Goal: Information Seeking & Learning: Learn about a topic

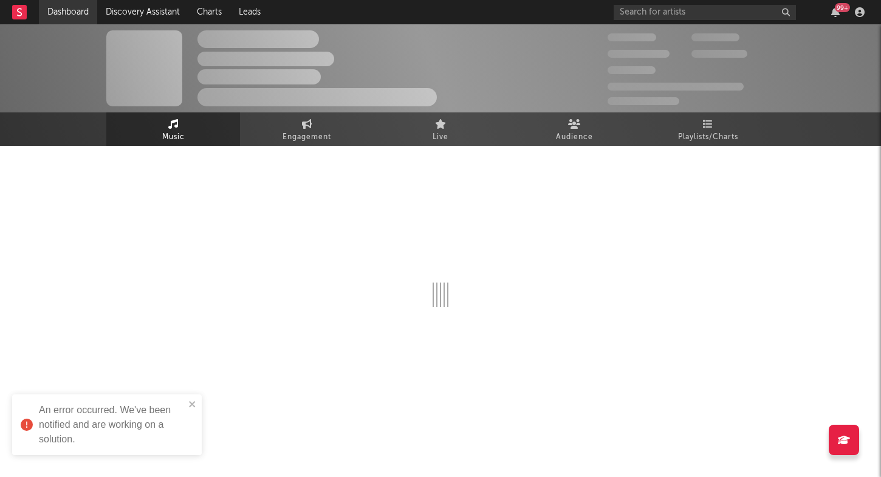
click at [69, 11] on link "Dashboard" at bounding box center [68, 12] width 58 height 24
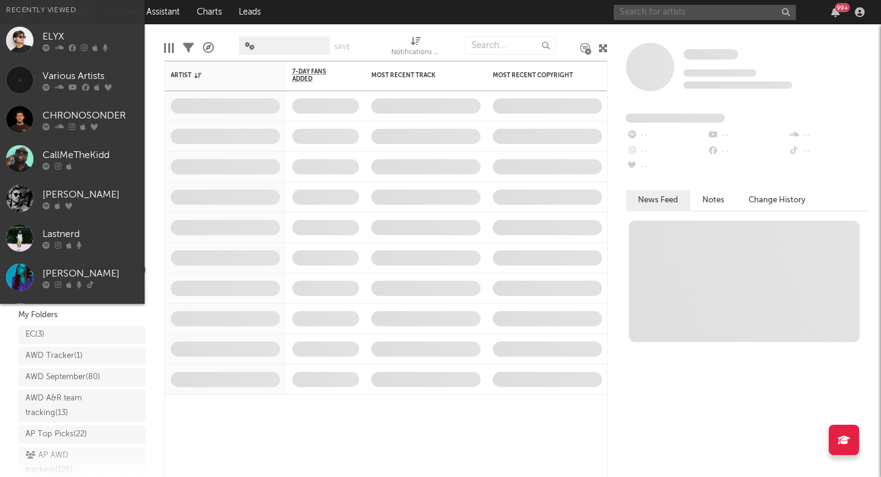
click at [660, 16] on input "text" at bounding box center [705, 12] width 182 height 15
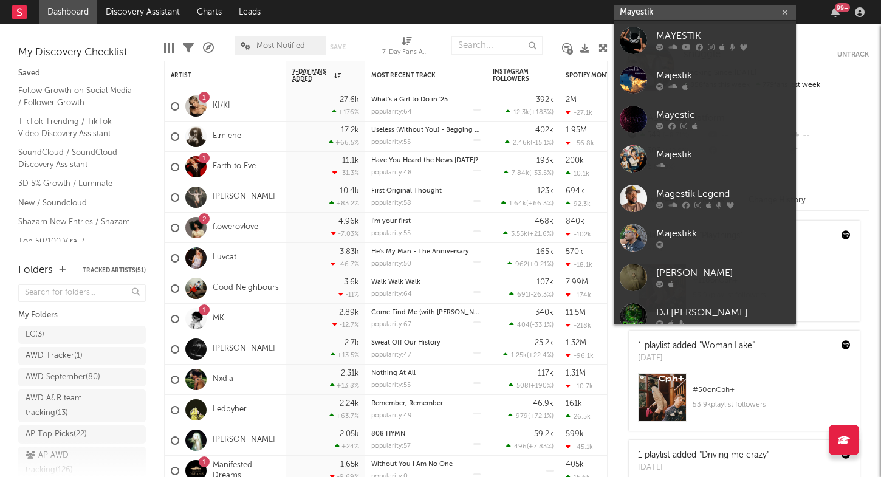
type input "Mayestik"
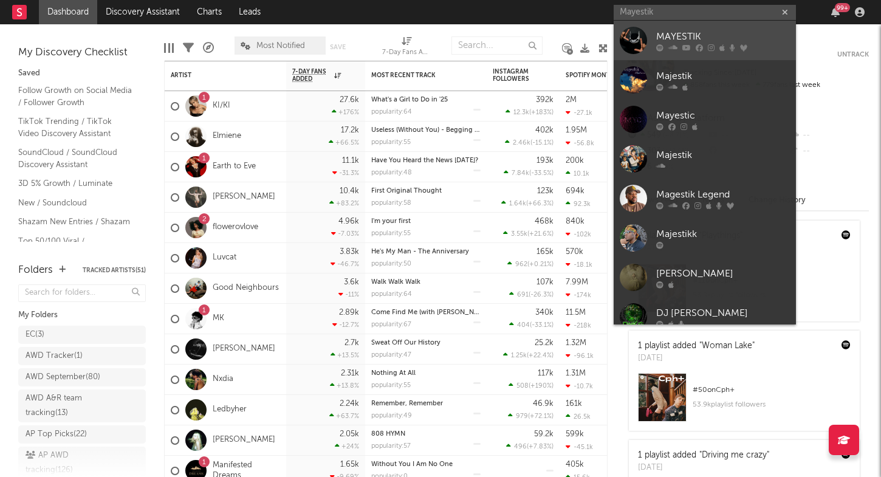
drag, startPoint x: 670, startPoint y: 25, endPoint x: 680, endPoint y: 36, distance: 14.6
click at [680, 36] on div "MAYESTIK" at bounding box center [723, 36] width 134 height 15
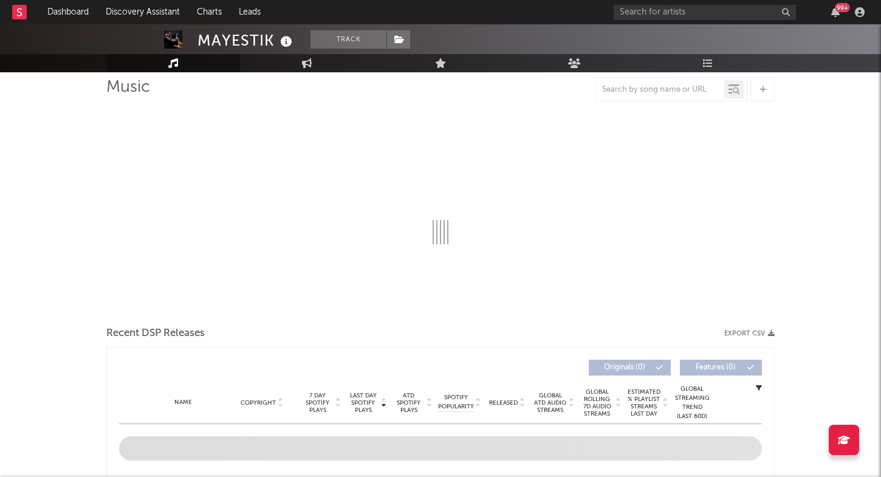
select select "6m"
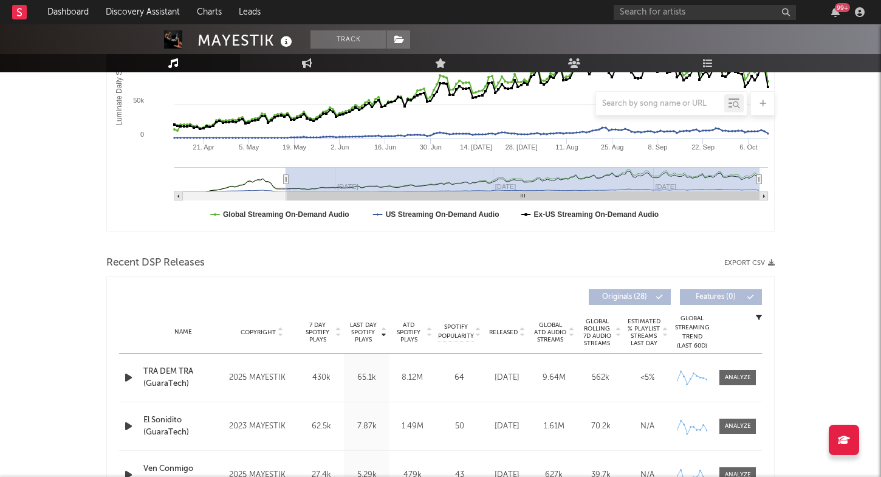
scroll to position [387, 0]
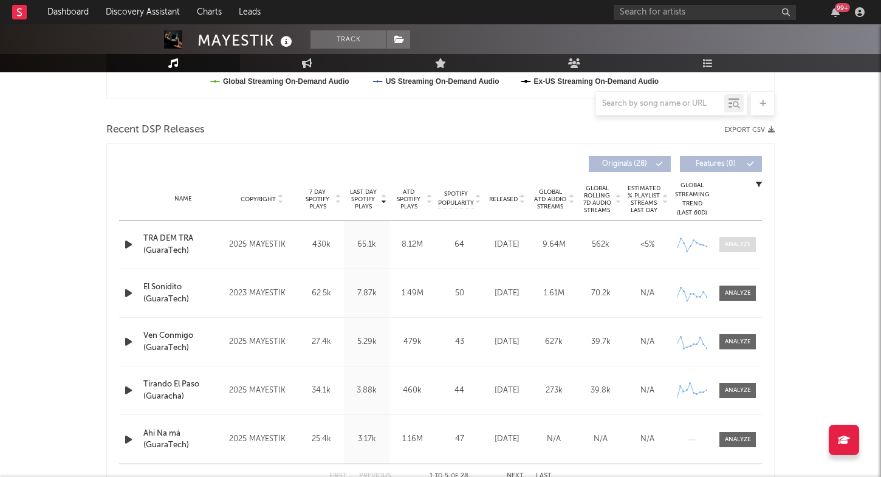
click at [746, 249] on span at bounding box center [738, 244] width 36 height 15
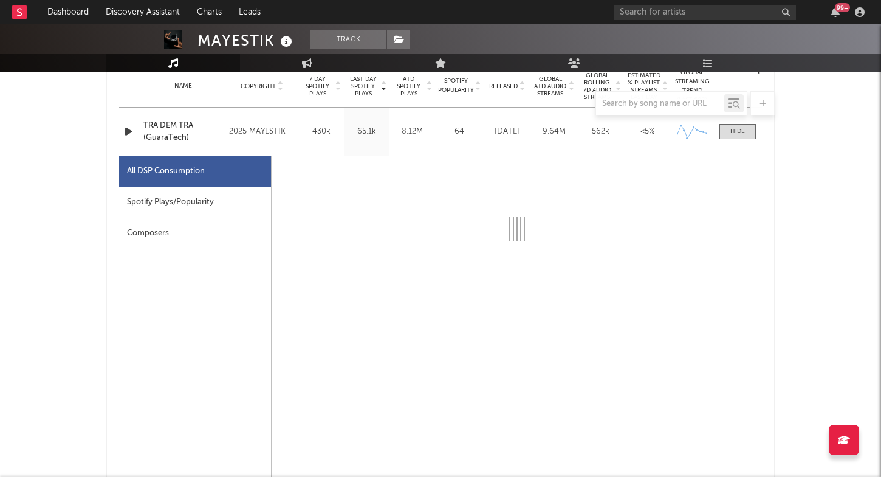
select select "6m"
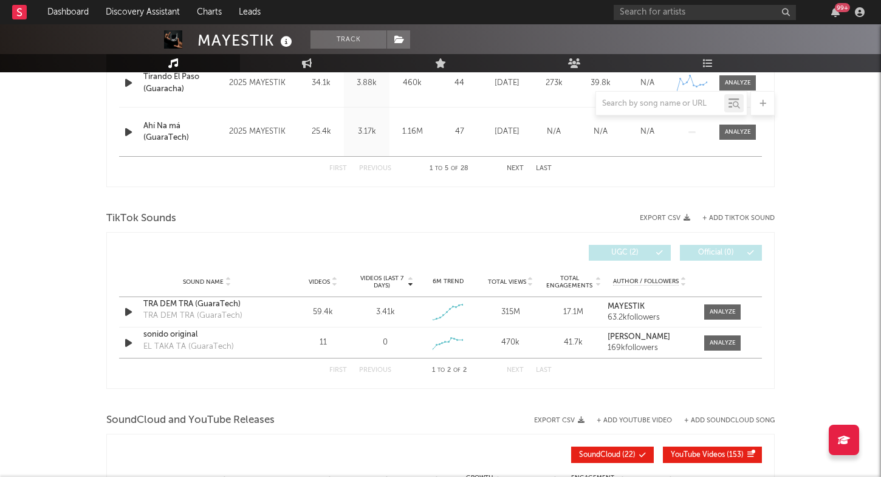
scroll to position [1273, 0]
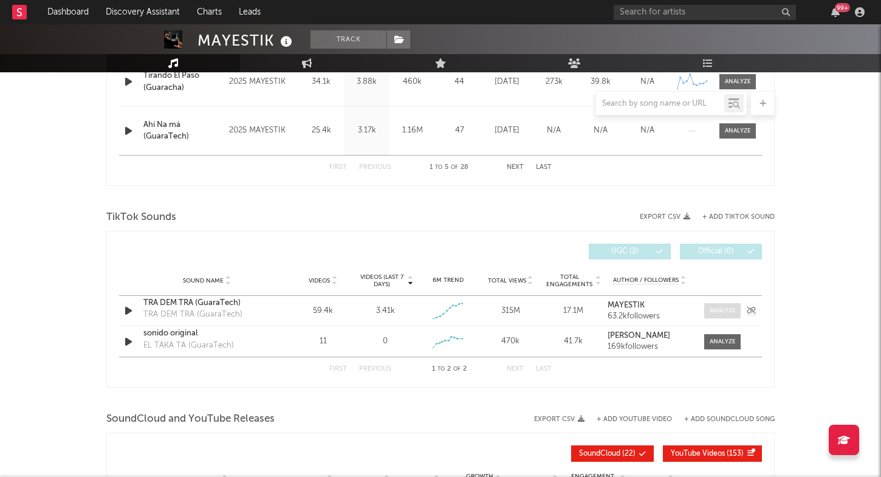
click at [720, 312] on div at bounding box center [723, 310] width 26 height 9
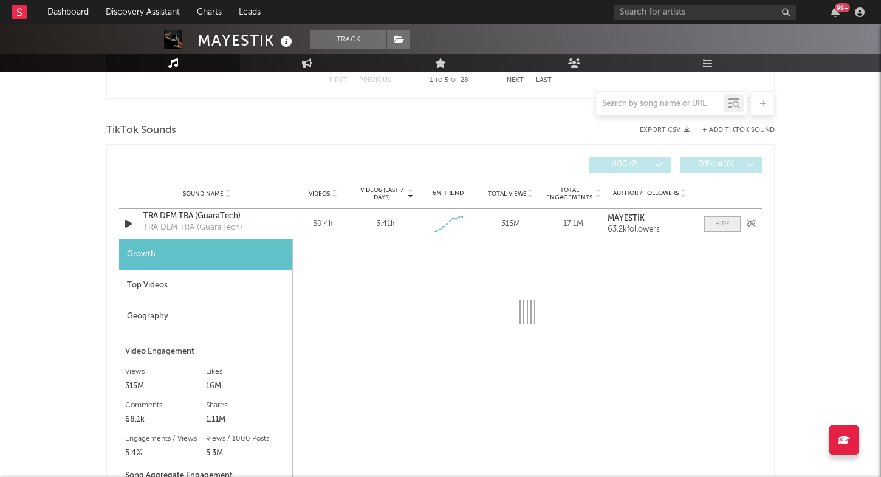
scroll to position [1370, 0]
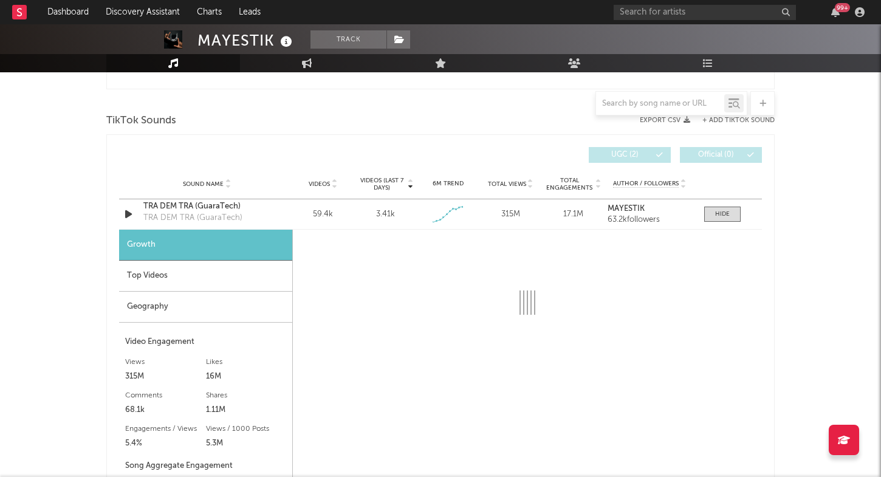
select select "6m"
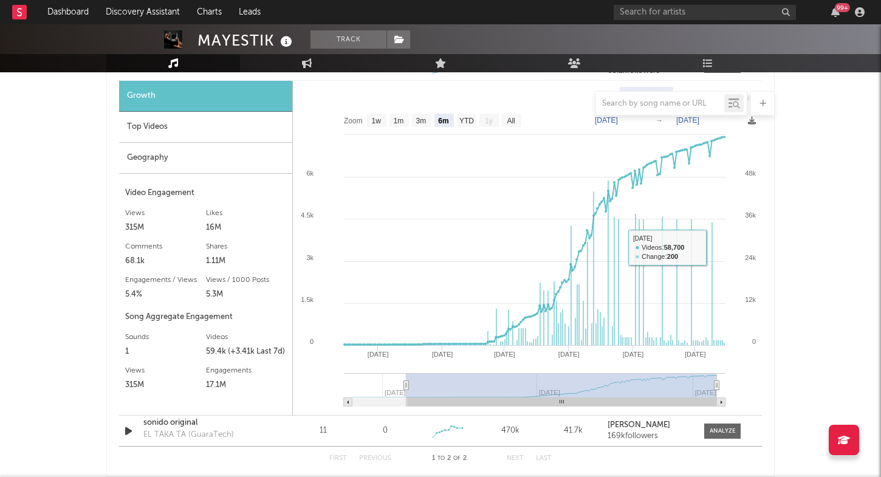
scroll to position [1517, 0]
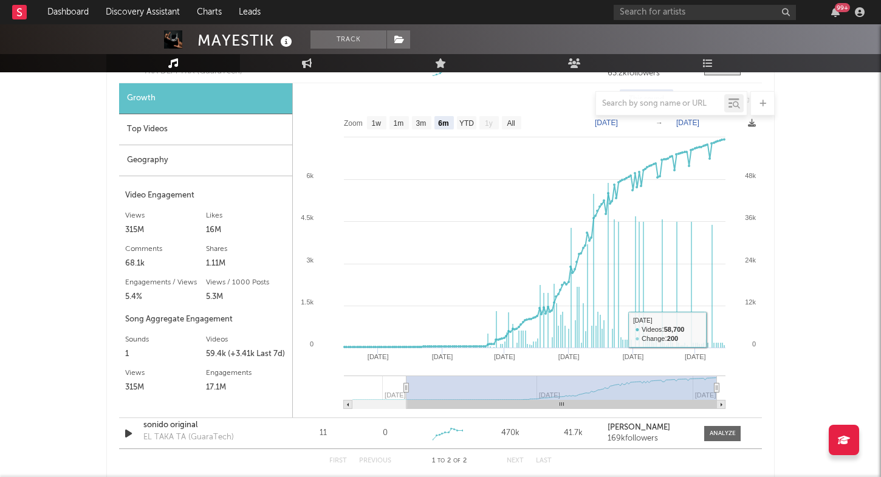
click at [766, 362] on div "Videos (last 7 days) Sound Name Videos Videos (last 7 days) Total Views Total E…" at bounding box center [440, 234] width 669 height 492
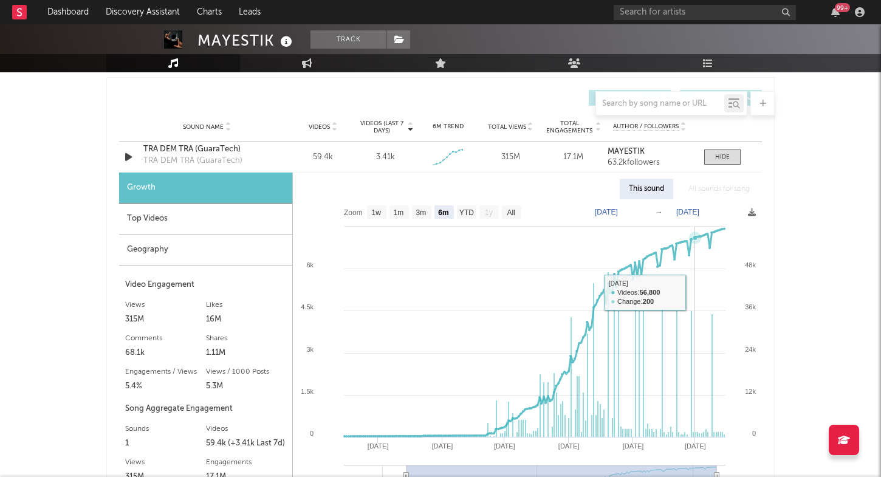
scroll to position [1427, 0]
click at [267, 154] on div "TRA DEM TRA (GuaraTech)" at bounding box center [206, 150] width 127 height 12
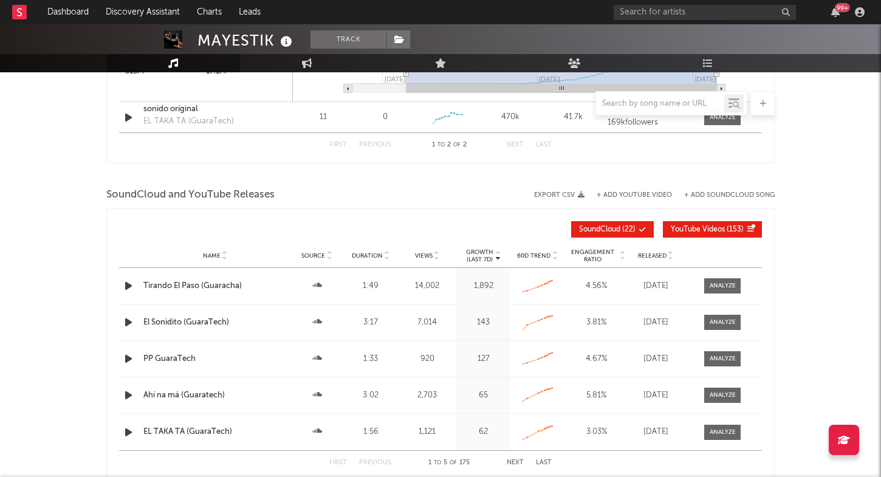
scroll to position [1831, 0]
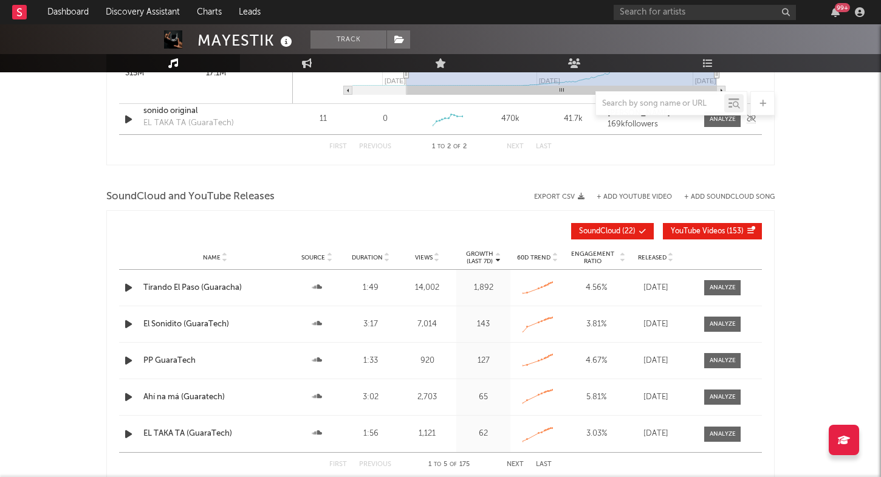
click at [249, 121] on div "sonido original EL TAKA TA (GuaraTech)" at bounding box center [206, 119] width 127 height 28
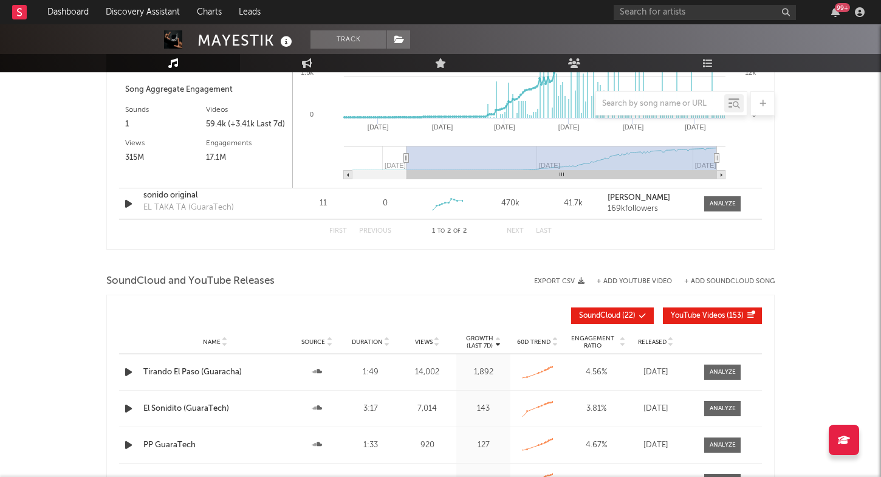
scroll to position [1735, 0]
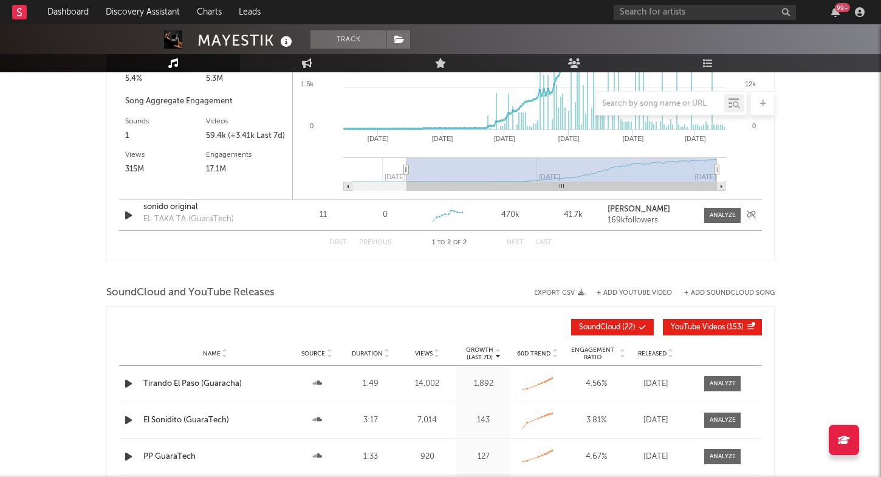
click at [241, 218] on div "sonido original EL TAKA TA (GuaraTech)" at bounding box center [206, 215] width 127 height 28
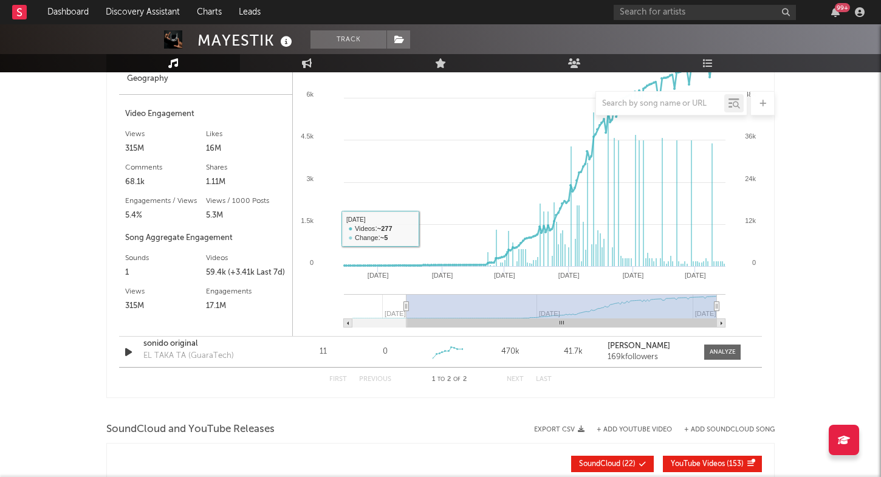
scroll to position [1600, 0]
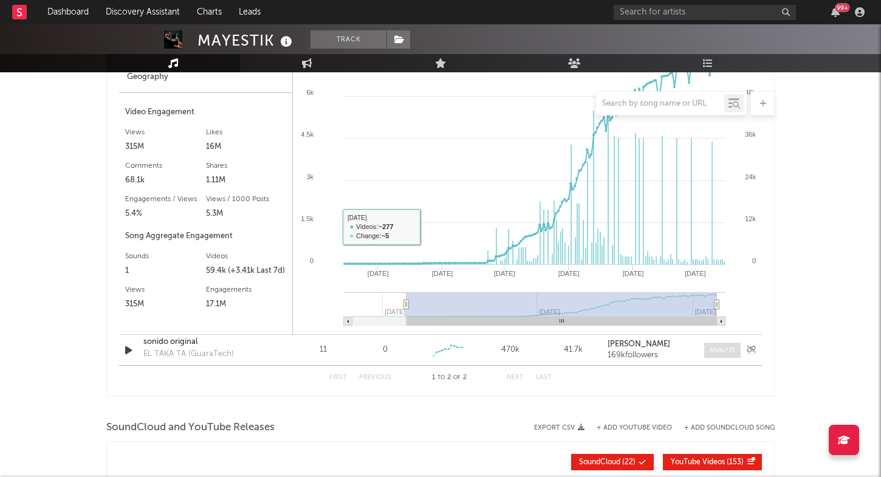
click at [716, 354] on div at bounding box center [723, 350] width 26 height 9
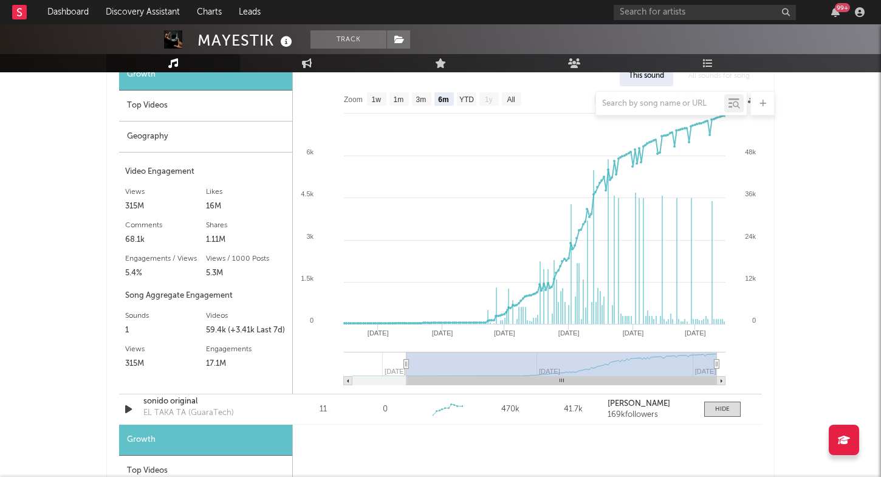
select select "1w"
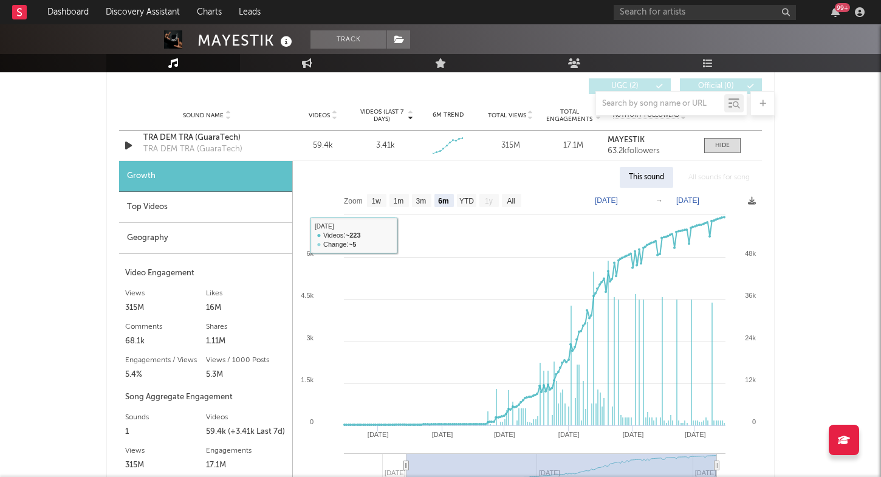
scroll to position [1446, 0]
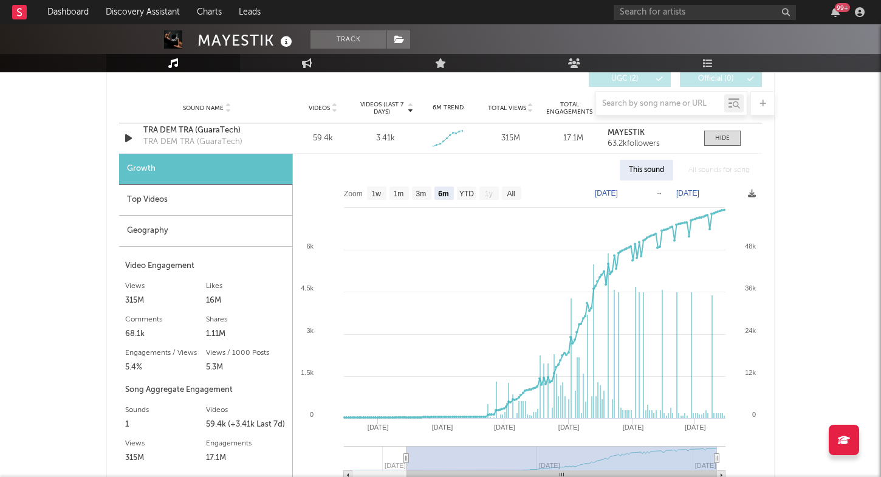
click at [241, 204] on div "Top Videos" at bounding box center [205, 200] width 173 height 31
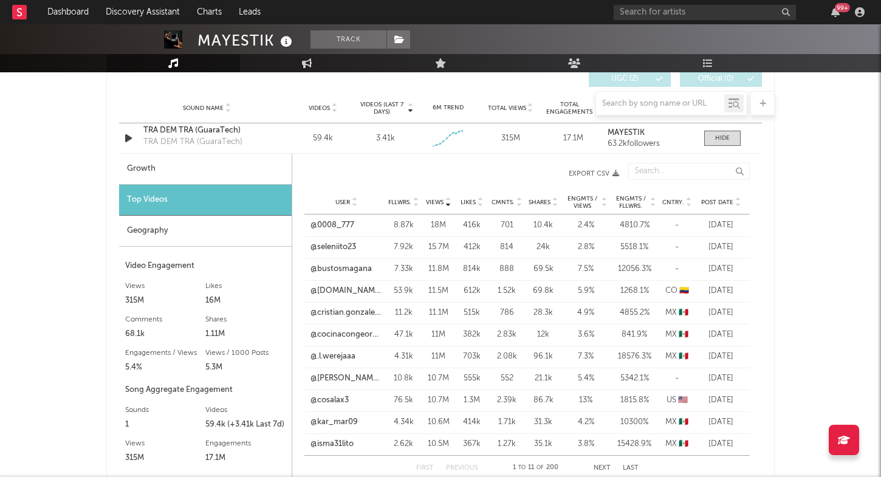
click at [712, 201] on span "Post Date" at bounding box center [717, 202] width 32 height 7
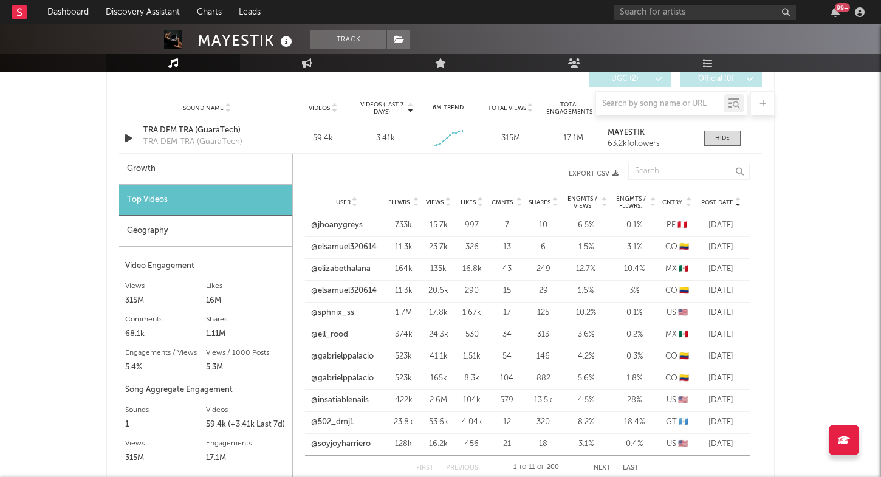
click at [712, 201] on span "Post Date" at bounding box center [717, 202] width 32 height 7
click at [438, 197] on div "User Fllwrs. Views Likes Cmnts. Shares Engmts / Views Engmts / Fllwrs. Cntry. P…" at bounding box center [528, 202] width 446 height 24
click at [439, 205] on span "Views" at bounding box center [435, 202] width 18 height 7
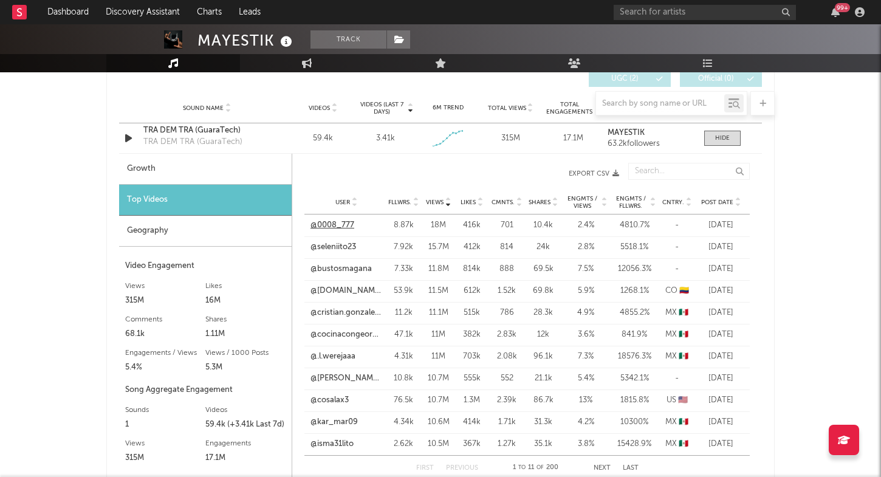
click at [342, 223] on link "@0008_777" at bounding box center [333, 225] width 44 height 12
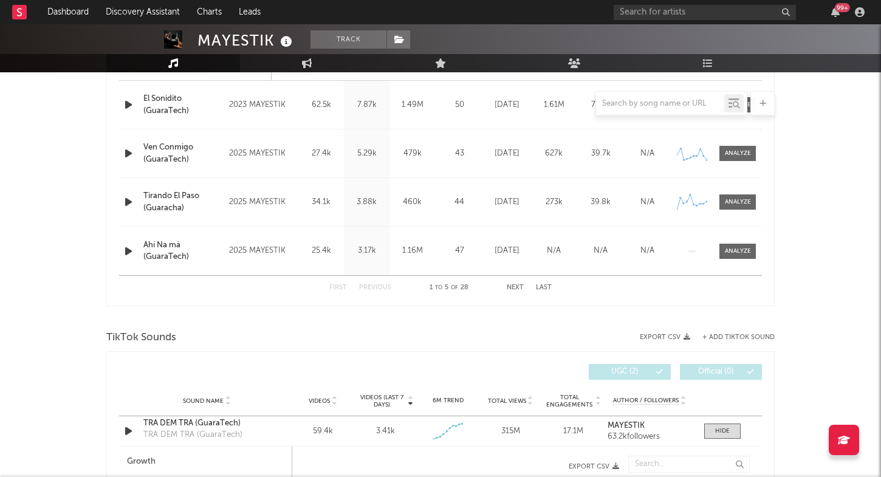
scroll to position [1102, 0]
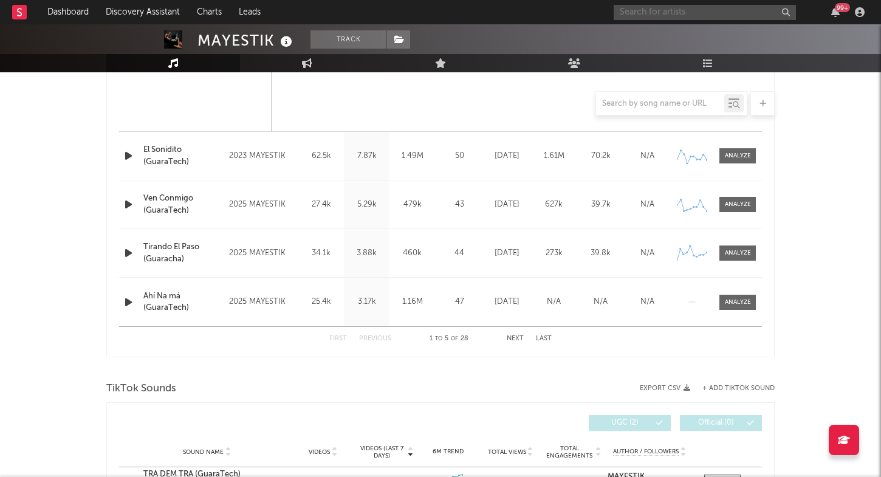
click at [672, 10] on input "text" at bounding box center [705, 12] width 182 height 15
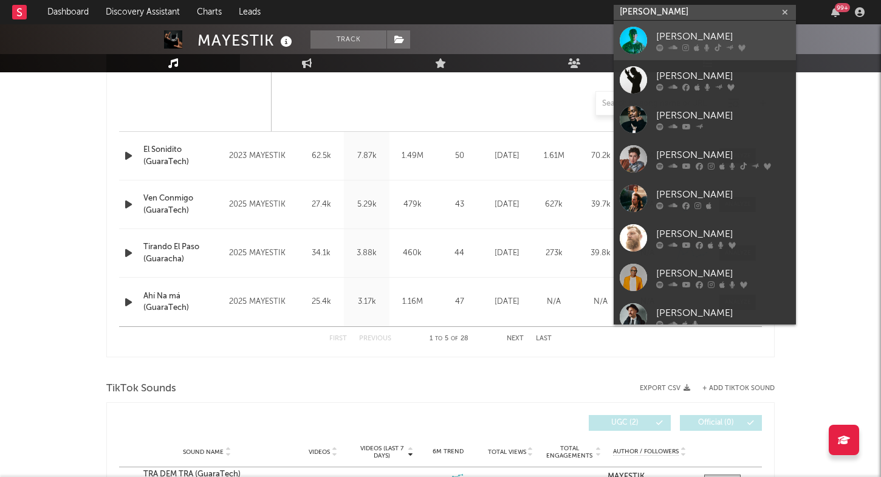
type input "Kirk"
drag, startPoint x: 668, startPoint y: 24, endPoint x: 642, endPoint y: 49, distance: 36.1
click at [642, 49] on div at bounding box center [633, 40] width 27 height 27
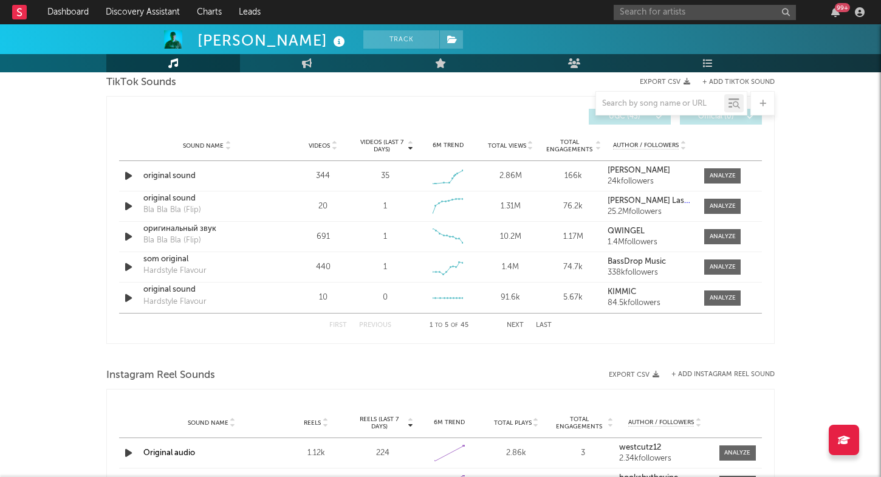
select select "6m"
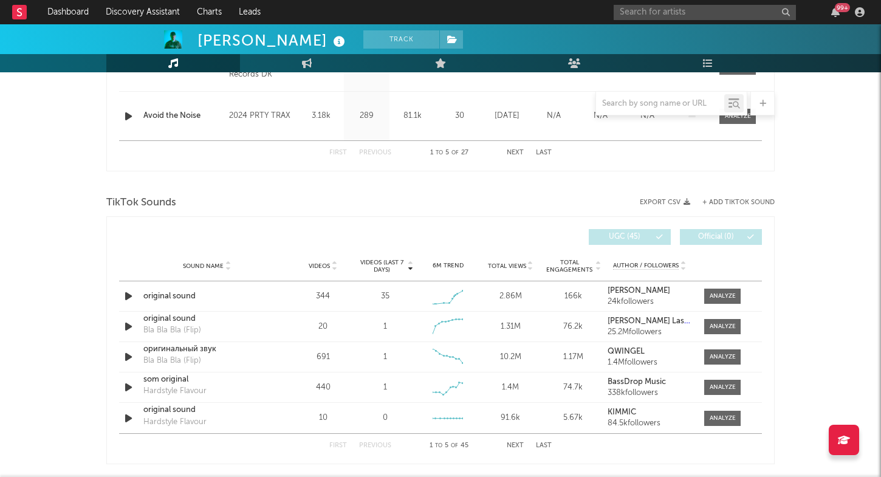
scroll to position [754, 0]
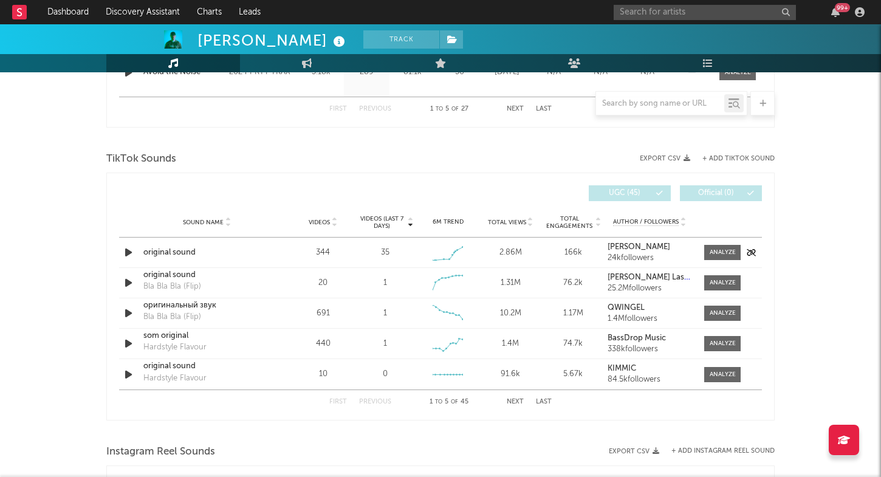
click at [179, 253] on div "original sound" at bounding box center [206, 253] width 127 height 12
click at [719, 244] on div "Sound Name original sound Videos 344 Videos (last 7 days) 35 Weekly Growth % + …" at bounding box center [440, 253] width 643 height 30
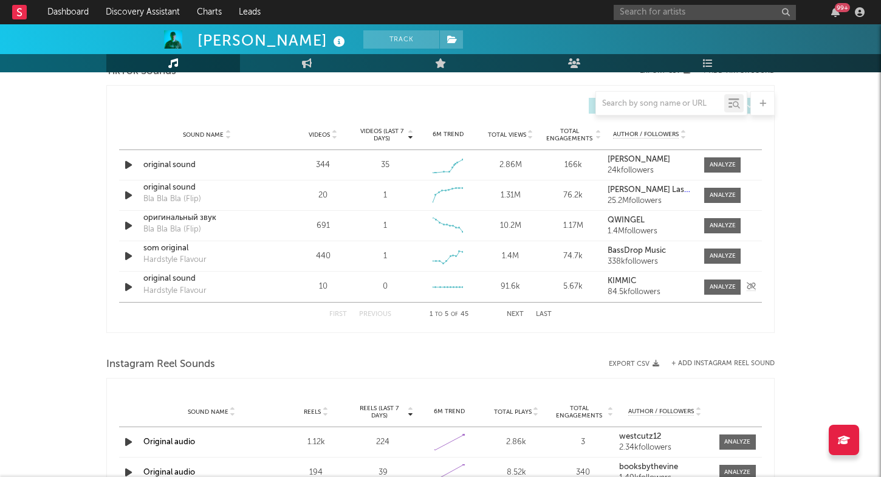
scroll to position [841, 0]
click at [712, 163] on div at bounding box center [723, 164] width 26 height 9
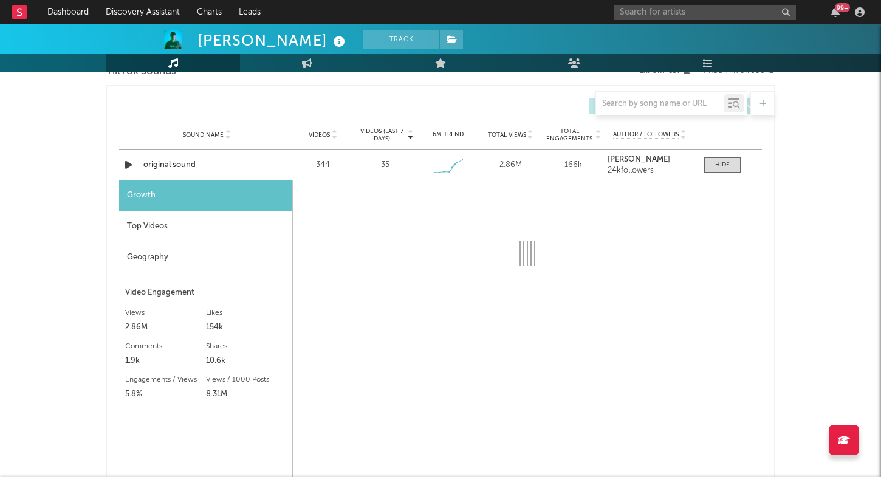
select select "1w"
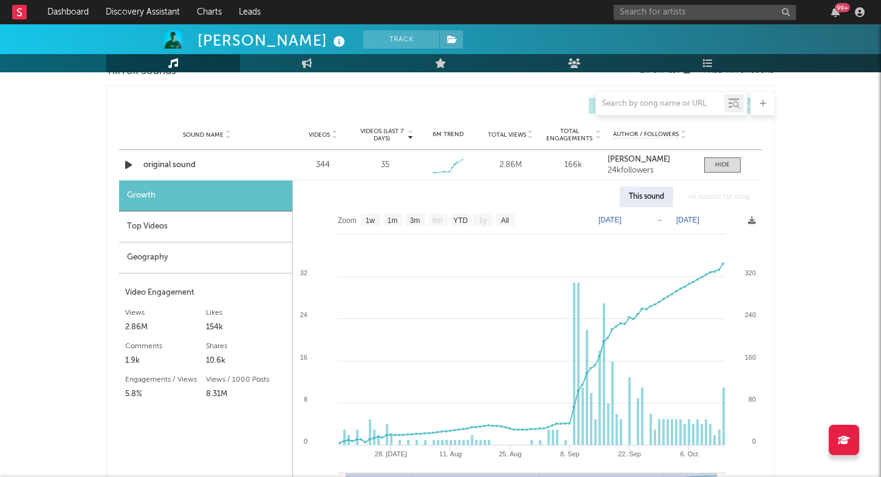
click at [266, 235] on div "Top Videos" at bounding box center [205, 227] width 173 height 31
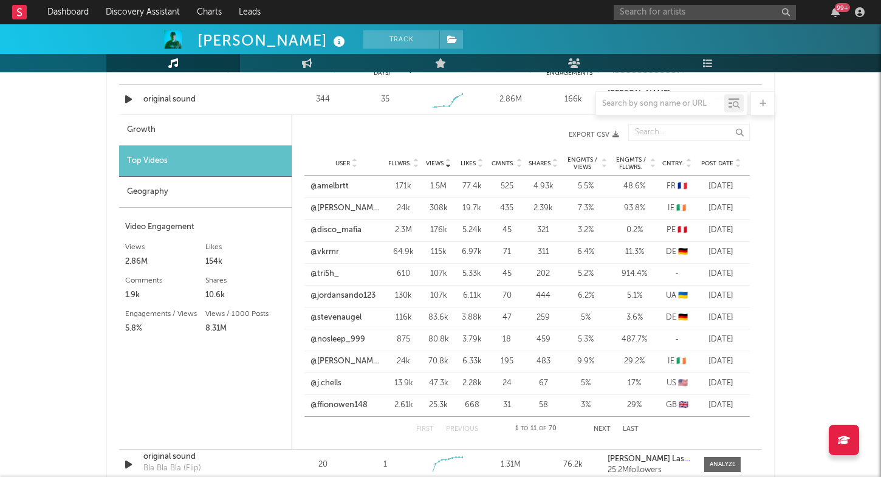
scroll to position [909, 0]
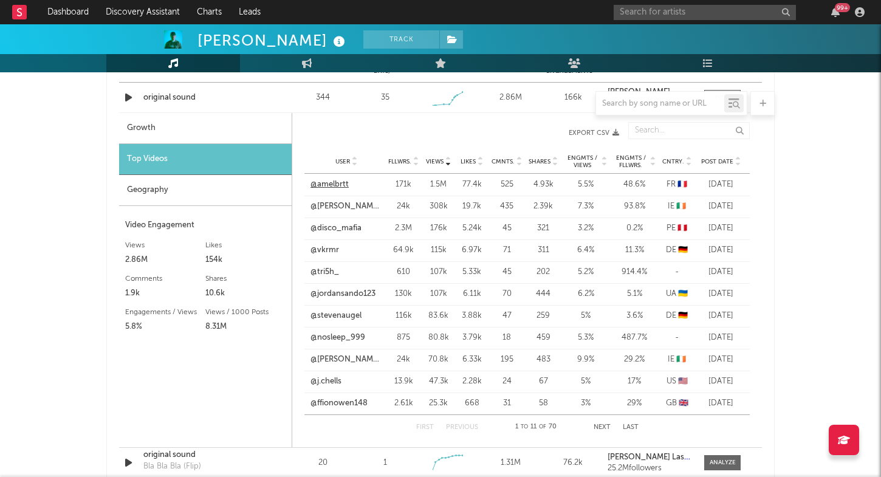
click at [342, 188] on link "@amelbrtt" at bounding box center [330, 185] width 38 height 12
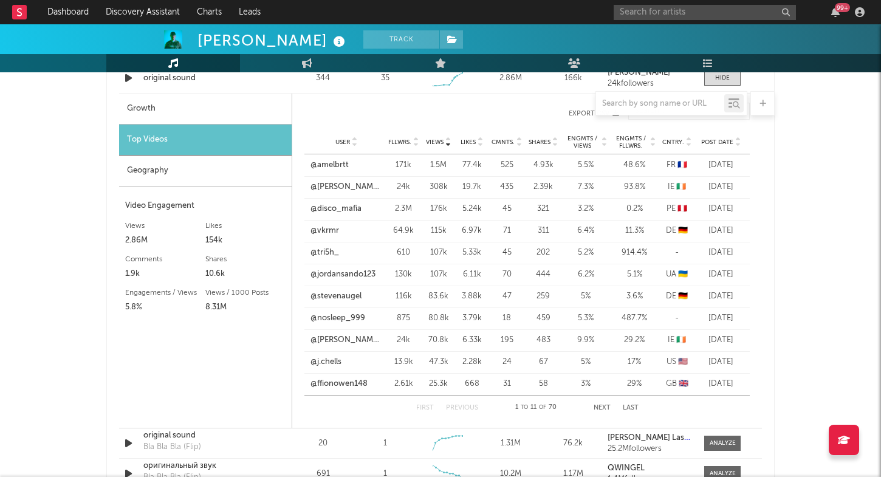
scroll to position [931, 0]
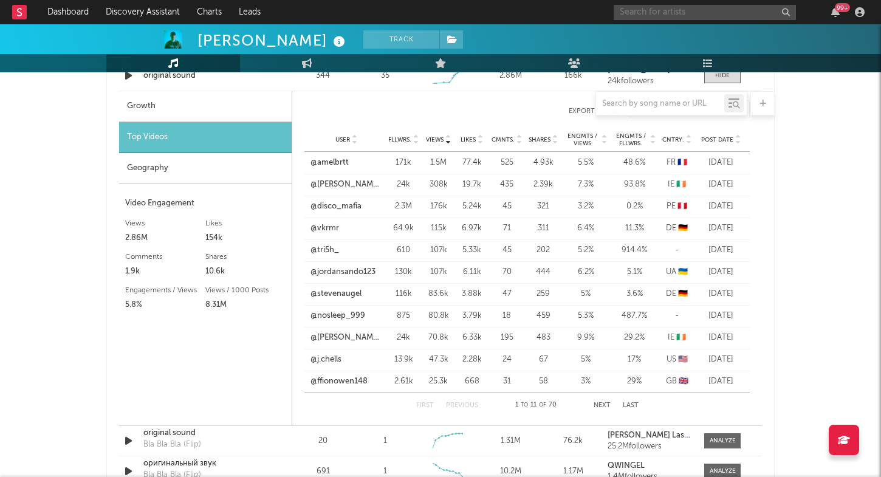
click at [698, 13] on input "text" at bounding box center [705, 12] width 182 height 15
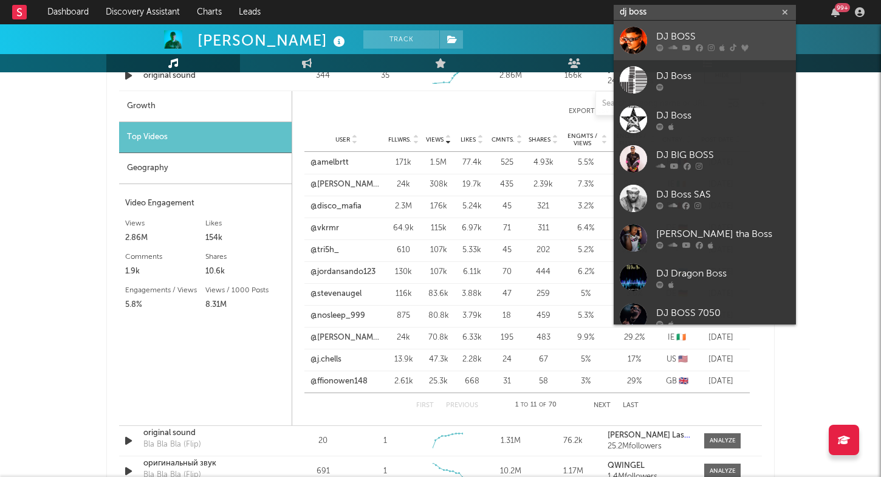
type input "dj boss"
click at [678, 48] on div at bounding box center [723, 47] width 134 height 7
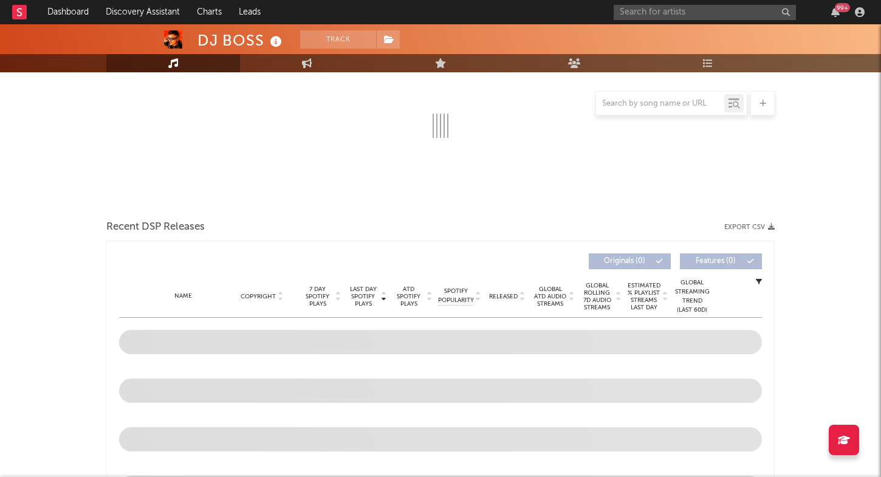
scroll to position [195, 0]
select select "6m"
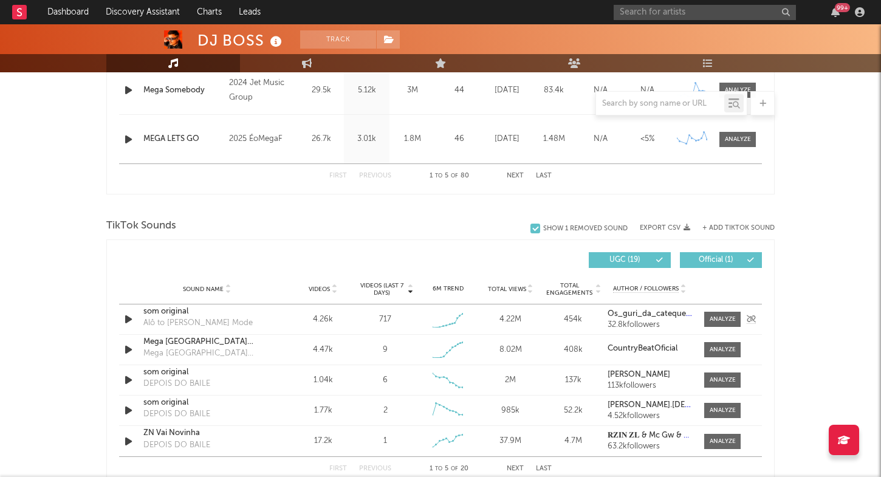
scroll to position [695, 0]
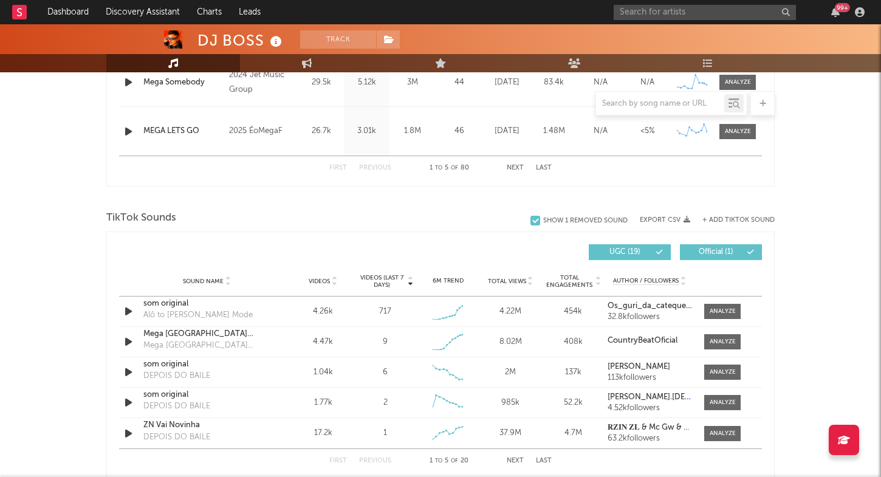
click at [395, 281] on span "Videos (last 7 days)" at bounding box center [381, 281] width 49 height 15
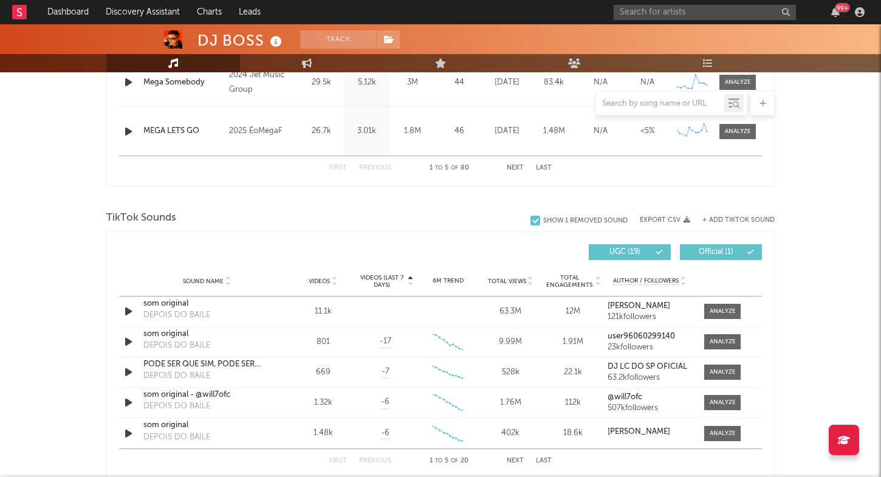
click at [395, 281] on span "Videos (last 7 days)" at bounding box center [381, 281] width 49 height 15
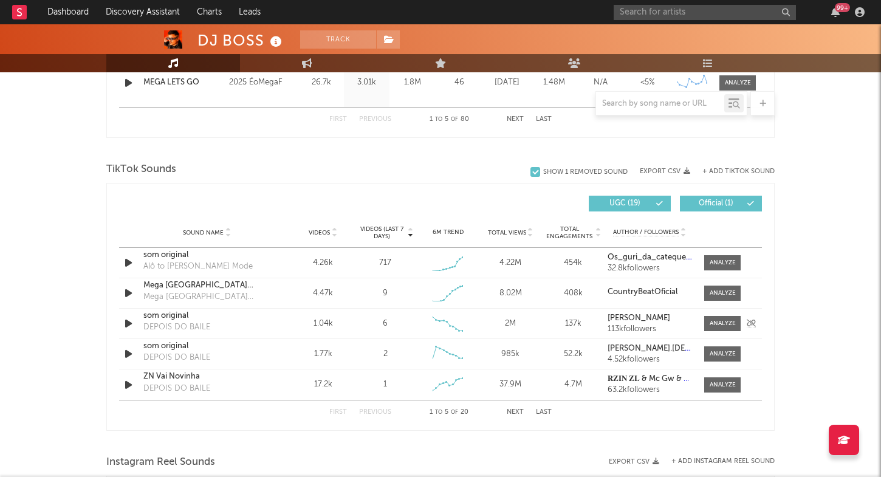
scroll to position [745, 0]
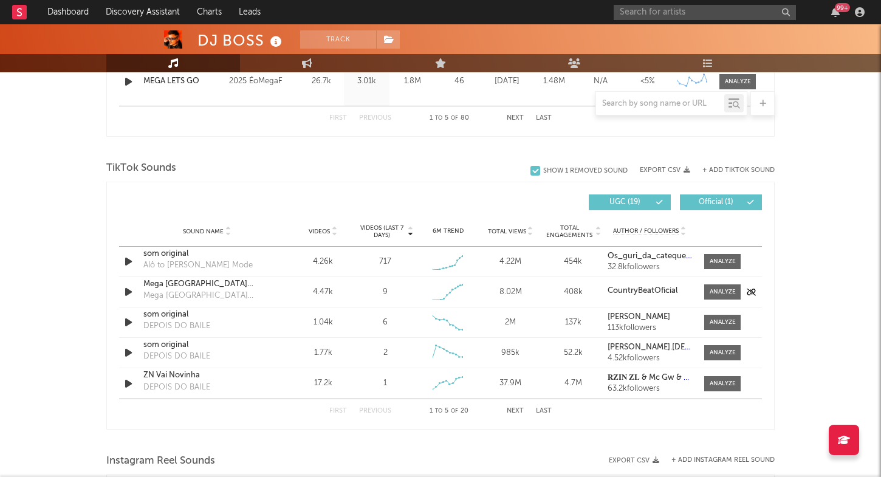
click at [198, 287] on div "Mega Rancho do Rincon" at bounding box center [206, 284] width 127 height 12
click at [157, 317] on div "som original" at bounding box center [206, 315] width 127 height 12
click at [131, 316] on icon "button" at bounding box center [128, 322] width 13 height 15
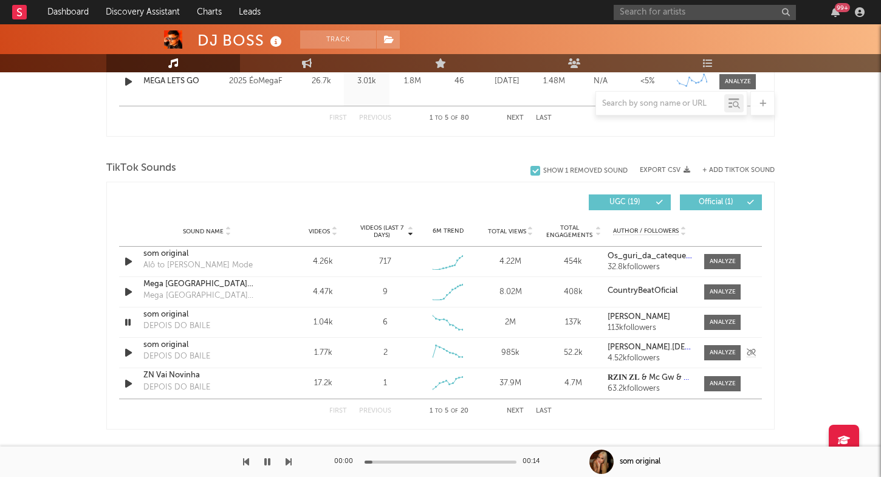
click at [128, 349] on icon "button" at bounding box center [128, 352] width 13 height 15
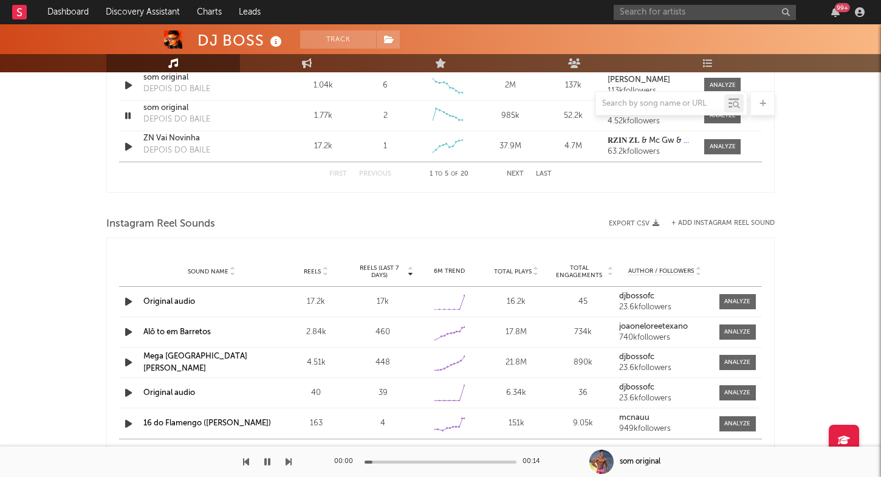
scroll to position [1010, 0]
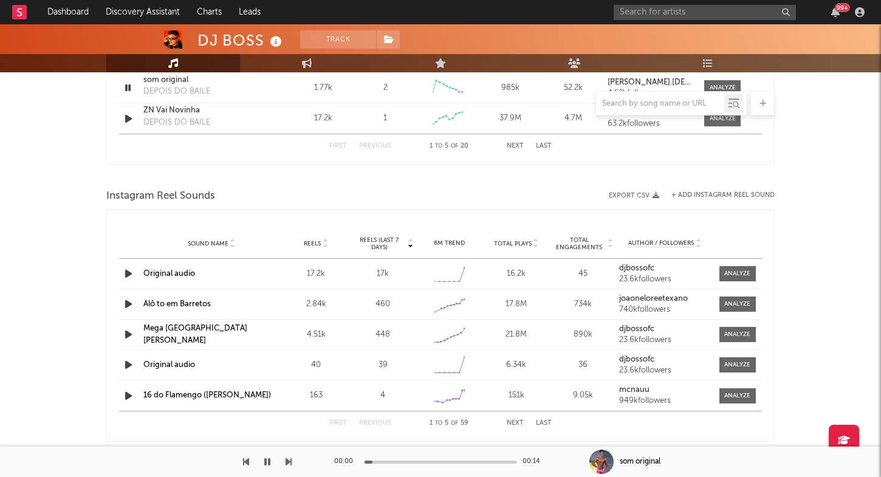
click at [129, 272] on icon "button" at bounding box center [128, 273] width 13 height 15
click at [162, 272] on link "Original audio" at bounding box center [169, 274] width 52 height 8
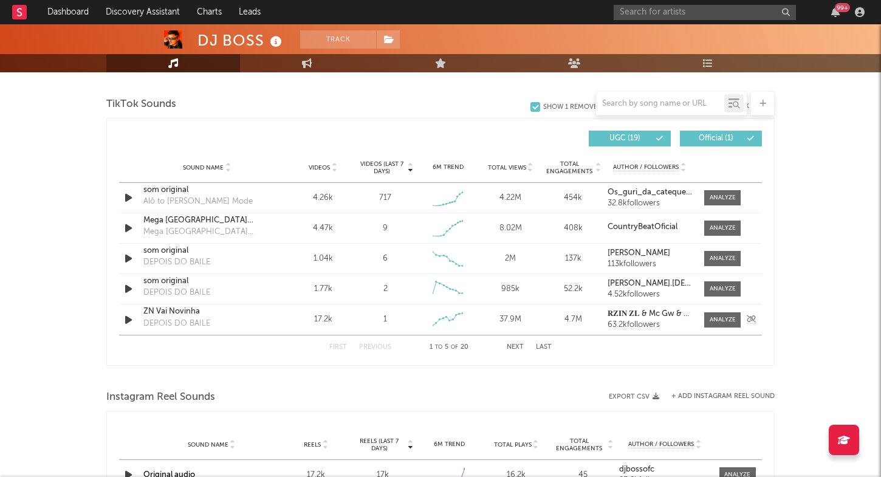
scroll to position [985, 0]
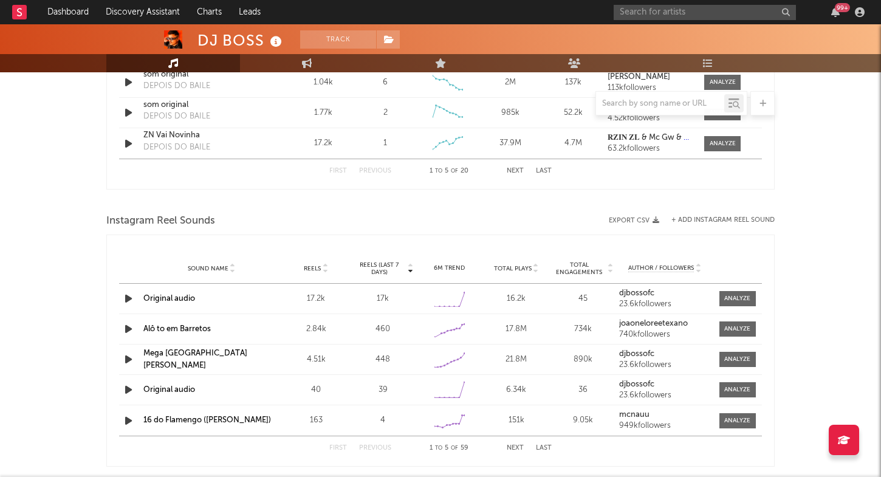
click at [185, 359] on link "Mega Rancho do Rincon" at bounding box center [195, 360] width 104 height 20
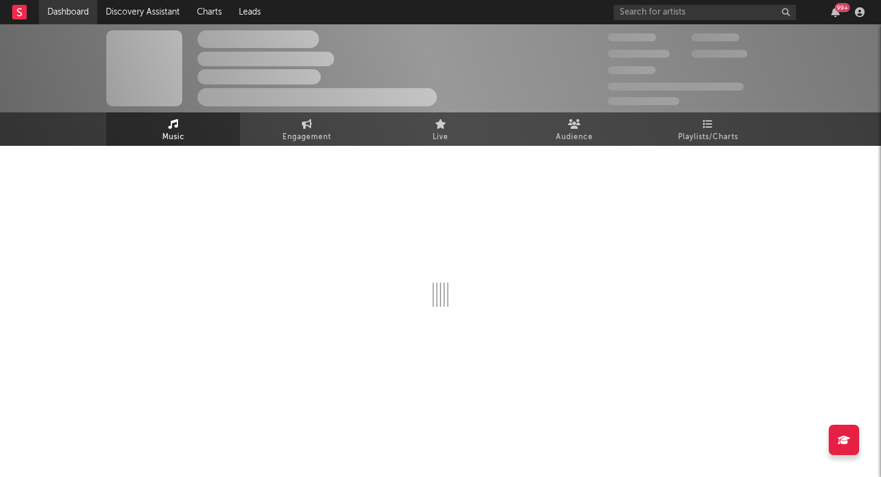
click at [50, 12] on link "Dashboard" at bounding box center [68, 12] width 58 height 24
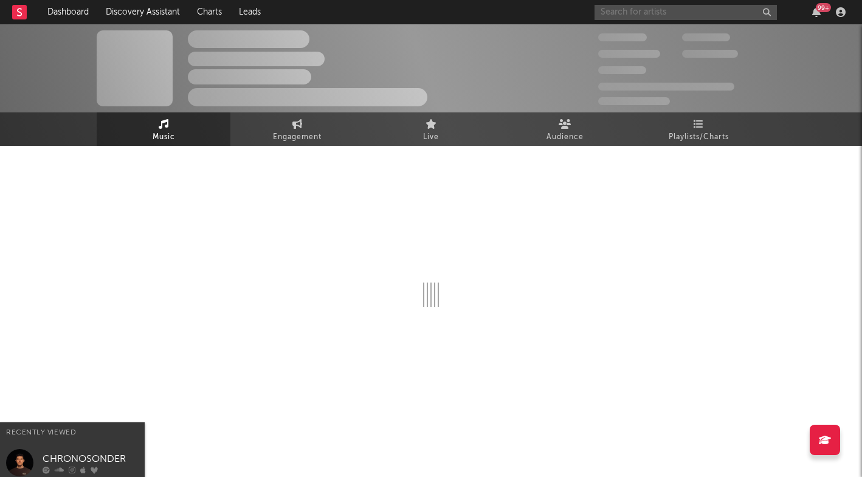
click at [636, 10] on input "text" at bounding box center [685, 12] width 182 height 15
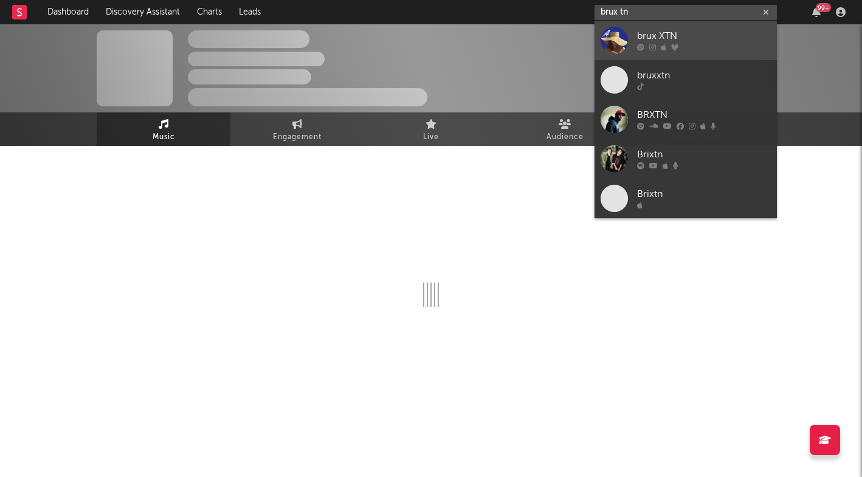
type input "brux tn"
click at [628, 46] on link "brux XTN" at bounding box center [685, 41] width 182 height 40
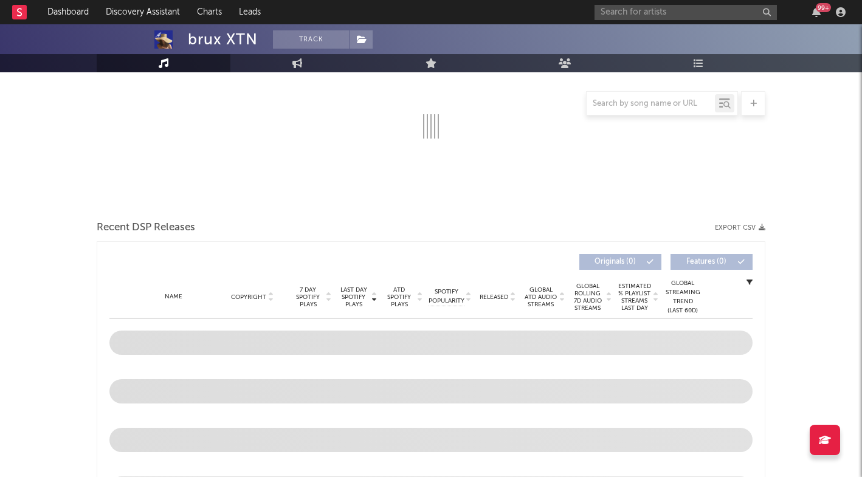
scroll to position [195, 0]
select select "1w"
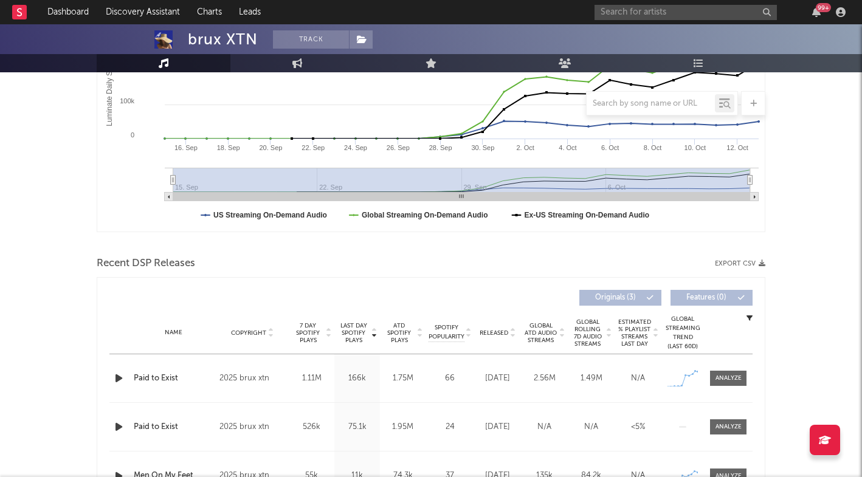
scroll to position [267, 0]
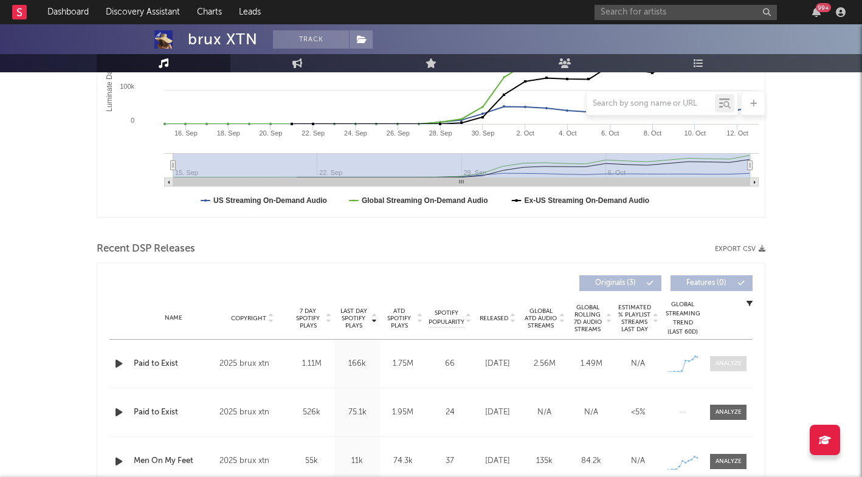
click at [726, 367] on div at bounding box center [728, 363] width 26 height 9
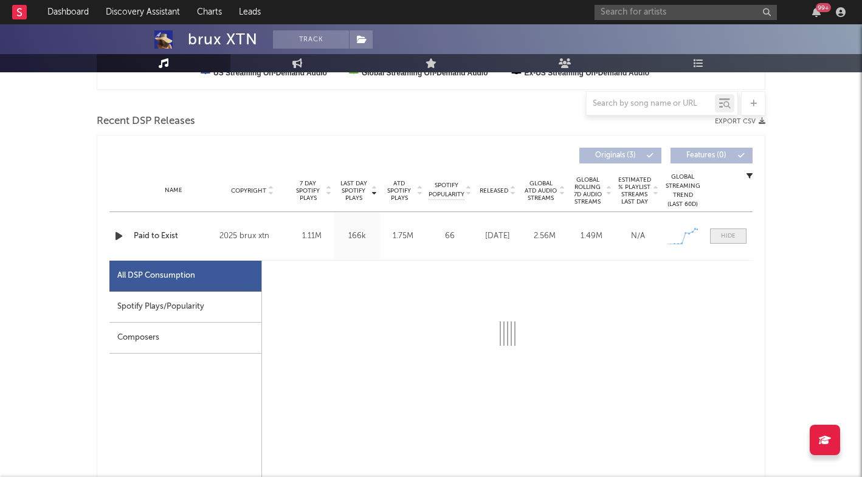
scroll to position [408, 0]
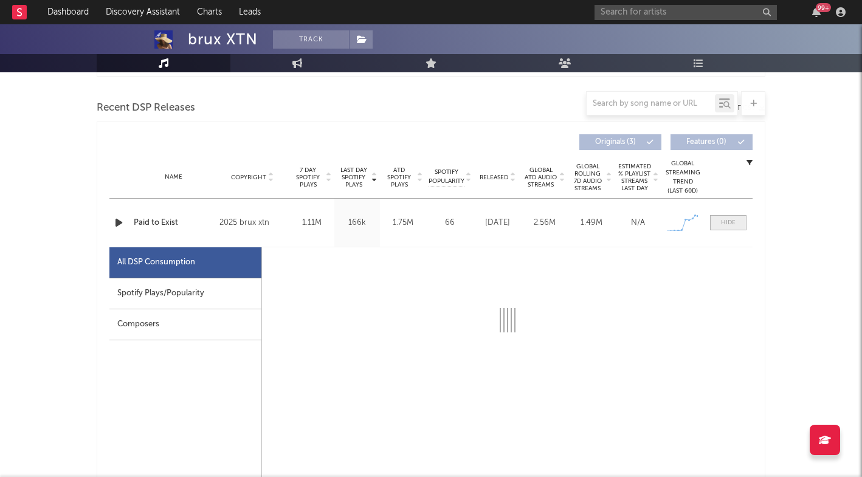
select select "1w"
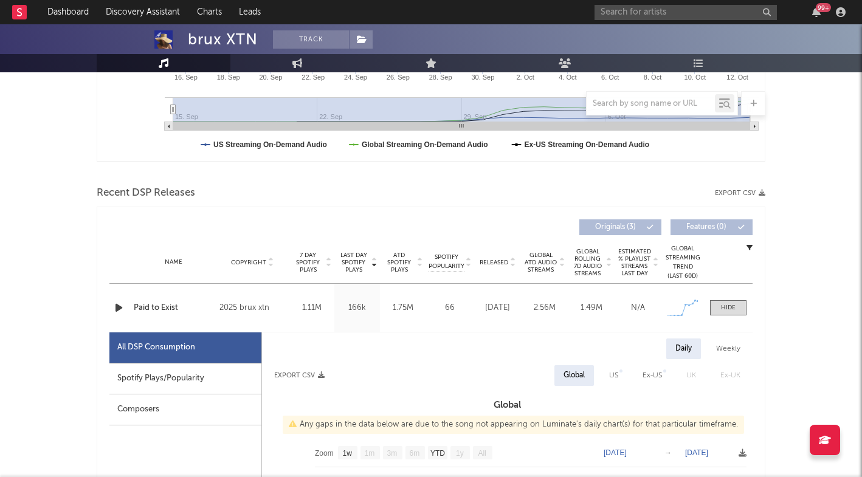
scroll to position [315, 0]
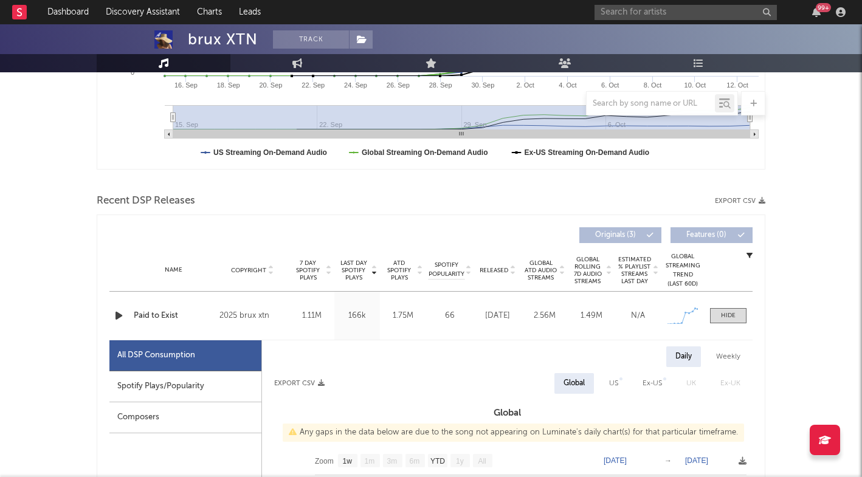
click at [246, 317] on div "2025 brux xtn" at bounding box center [252, 316] width 66 height 15
copy div "2025 brux xtn Label brux xtn Album Names Paid to Exist Composer Names Cristina …"
click at [207, 385] on div "Spotify Plays/Popularity" at bounding box center [185, 386] width 152 height 31
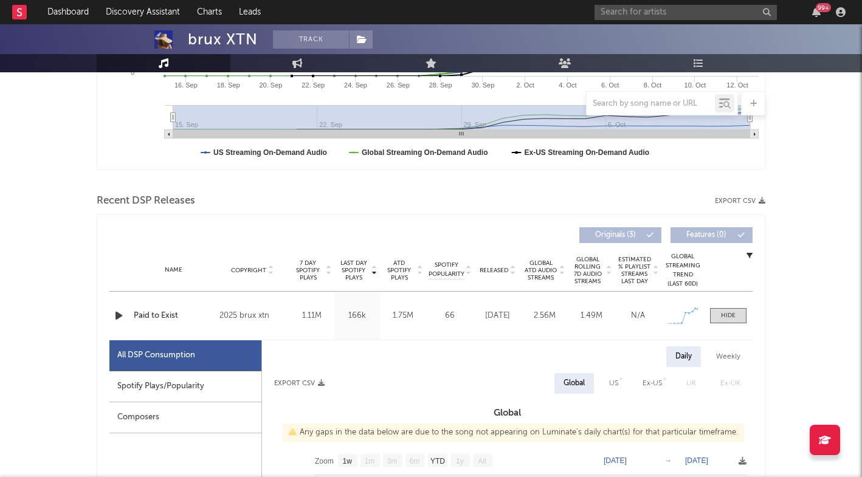
select select "1w"
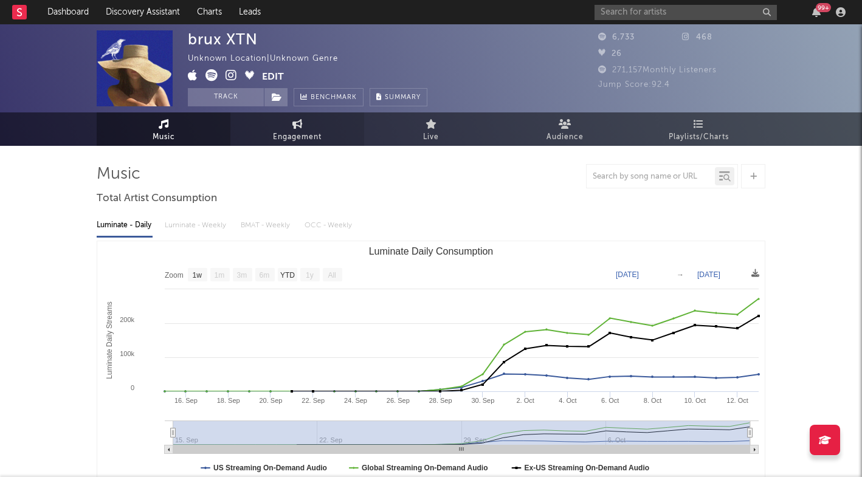
scroll to position [0, 0]
click at [311, 126] on link "Engagement" at bounding box center [297, 128] width 134 height 33
select select "1w"
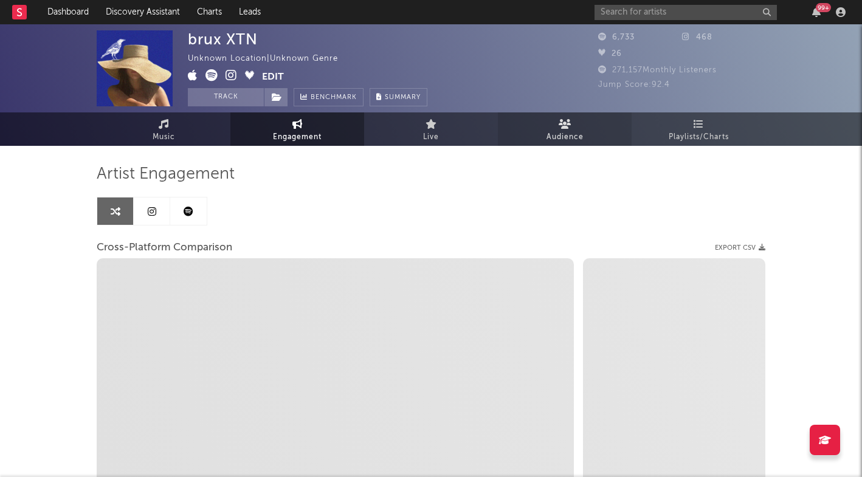
click at [557, 128] on link "Audience" at bounding box center [565, 128] width 134 height 33
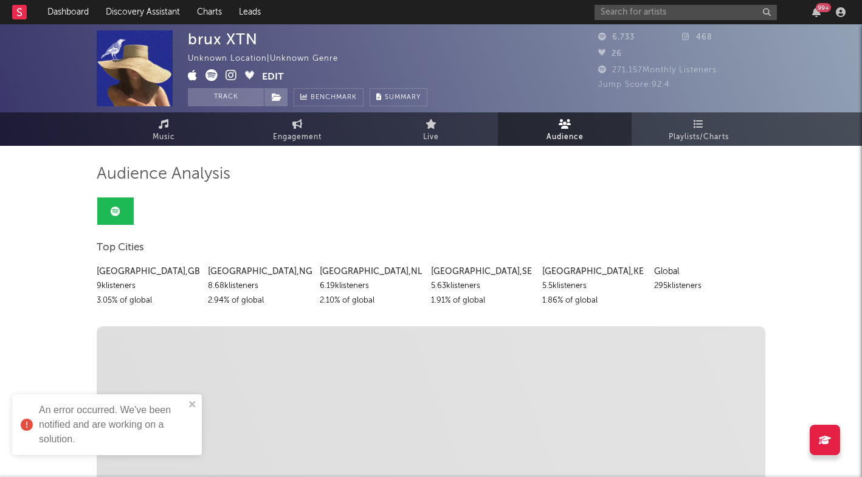
click at [230, 74] on icon at bounding box center [232, 75] width 12 height 12
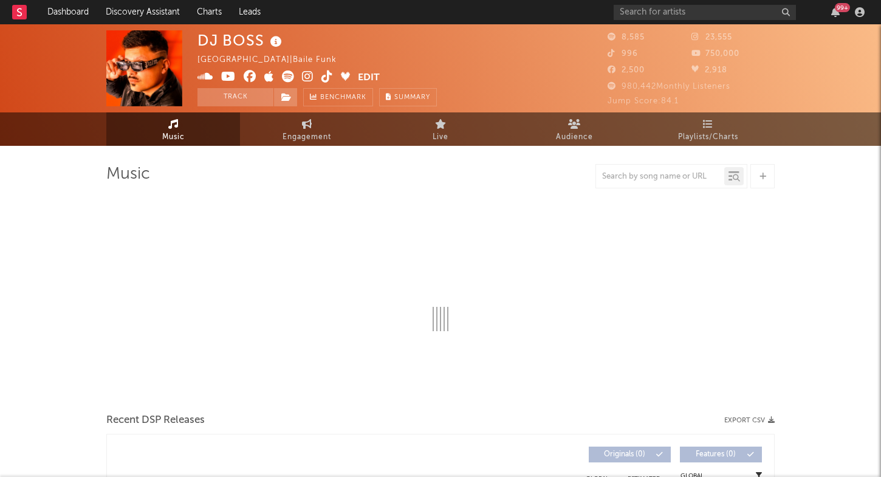
select select "6m"
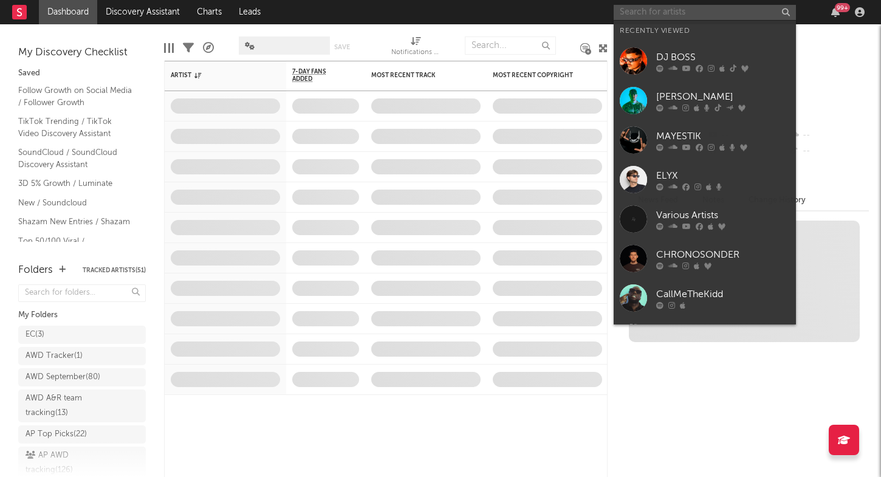
click at [669, 15] on input "text" at bounding box center [705, 12] width 182 height 15
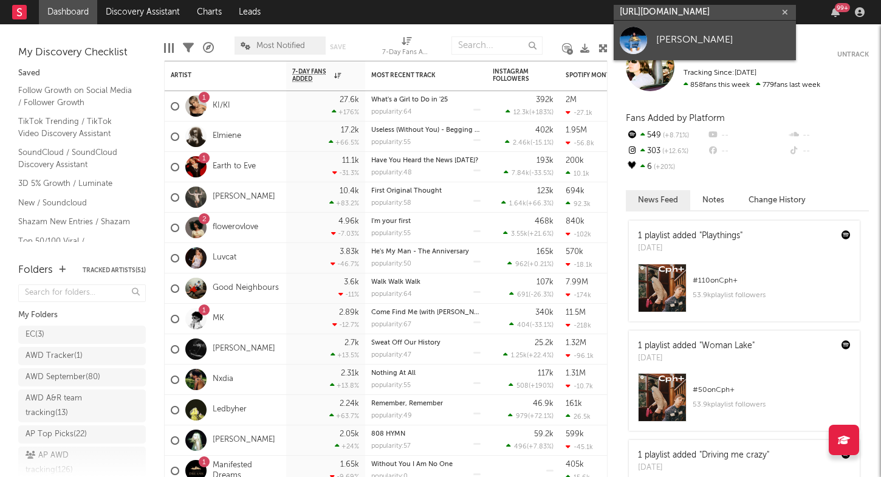
type input "https://open.spotify.com/artist/6Yv6OBXD6ZQakEljaGaDAk?si=1-wgZ5OKQ6OwAcR--F6vbg"
click at [670, 37] on div "Allan Rayman" at bounding box center [723, 40] width 134 height 15
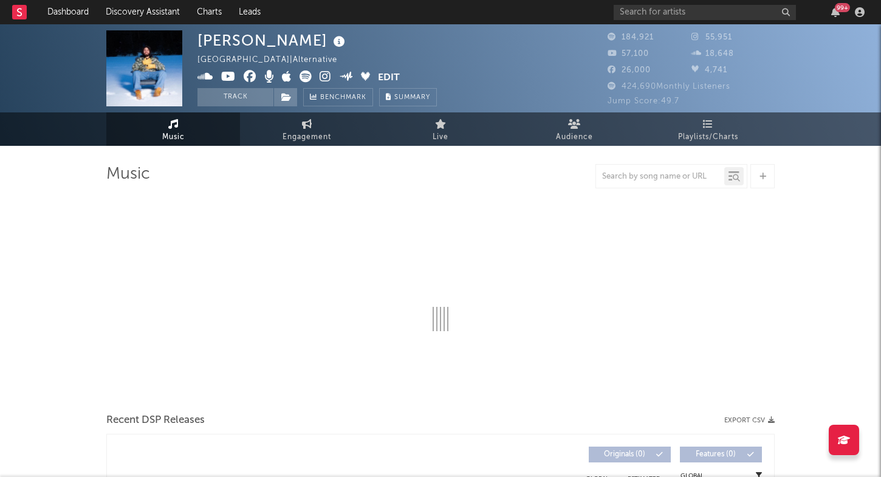
select select "6m"
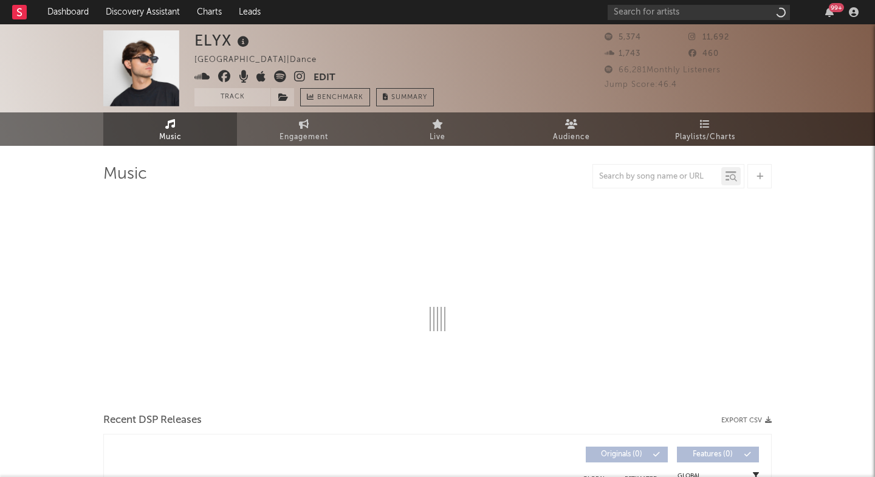
select select "6m"
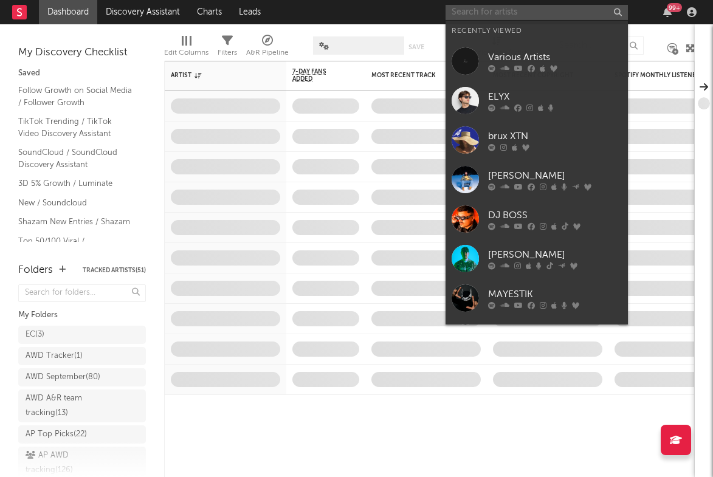
click at [571, 10] on input "text" at bounding box center [537, 12] width 182 height 15
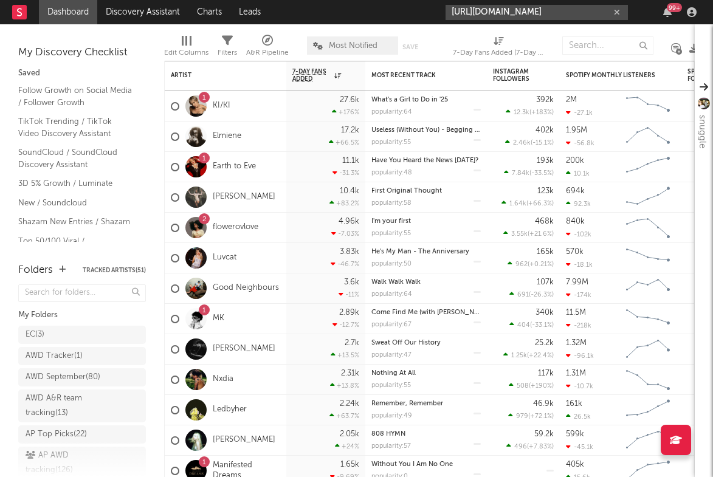
type input "[URL][DOMAIN_NAME]"
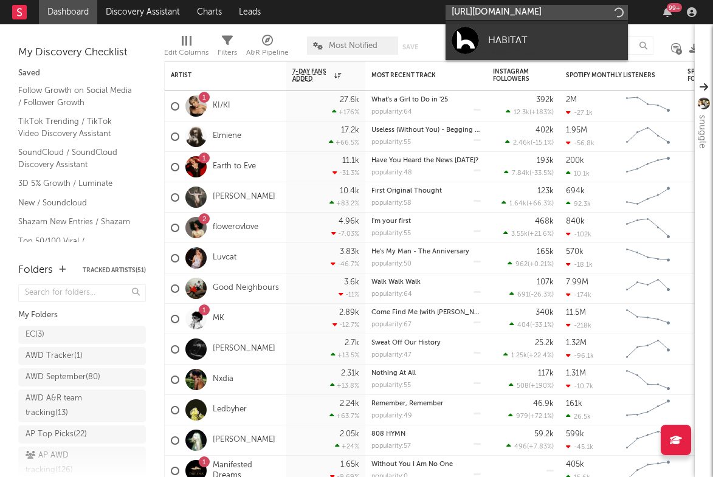
click at [512, 14] on input "[URL][DOMAIN_NAME]" at bounding box center [537, 12] width 182 height 15
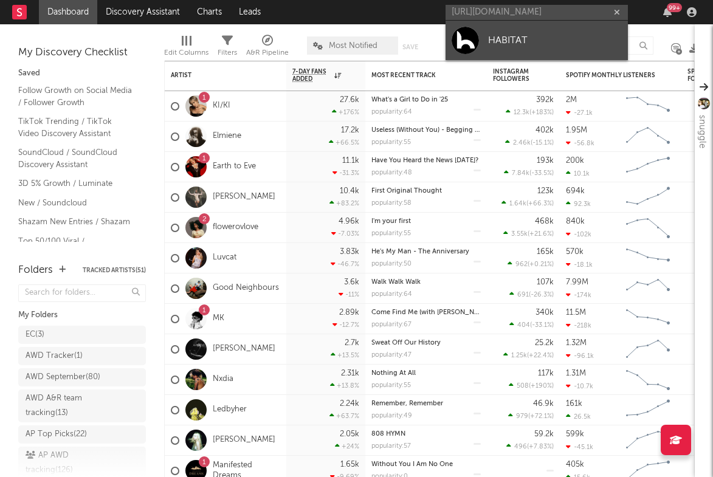
click at [512, 30] on link "HABITAT" at bounding box center [537, 41] width 182 height 40
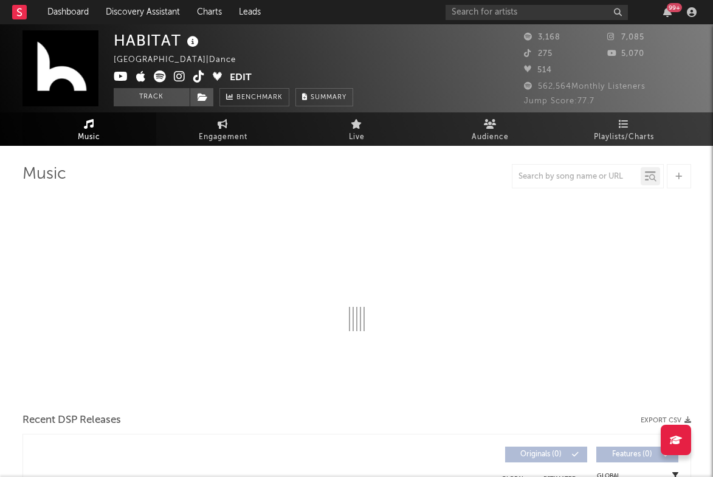
select select "6m"
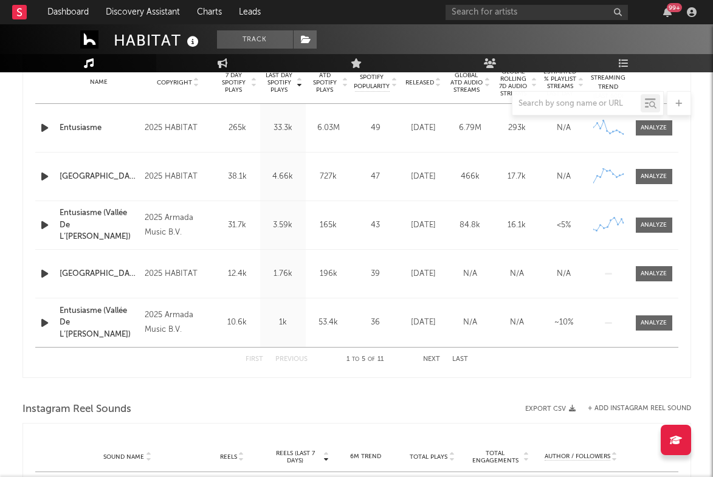
scroll to position [473, 0]
